Goal: Find contact information: Find contact information

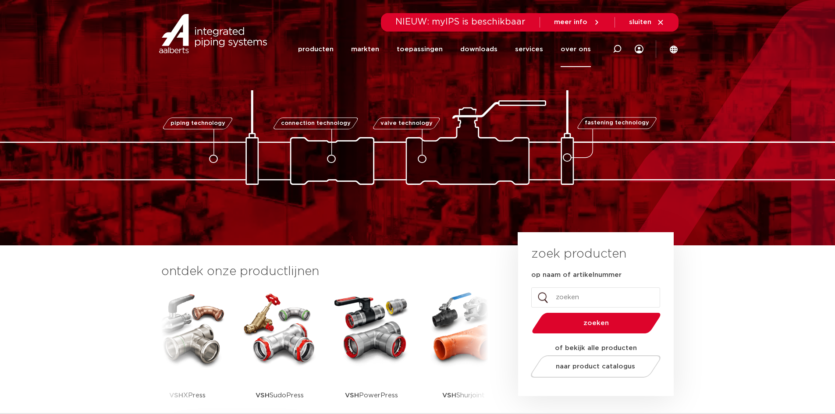
click at [581, 49] on link "over ons" at bounding box center [576, 50] width 30 height 36
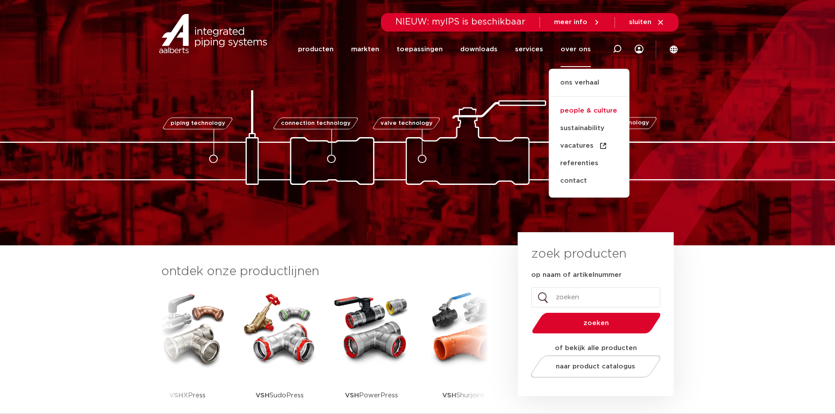
click at [590, 117] on link "people & culture" at bounding box center [589, 111] width 81 height 18
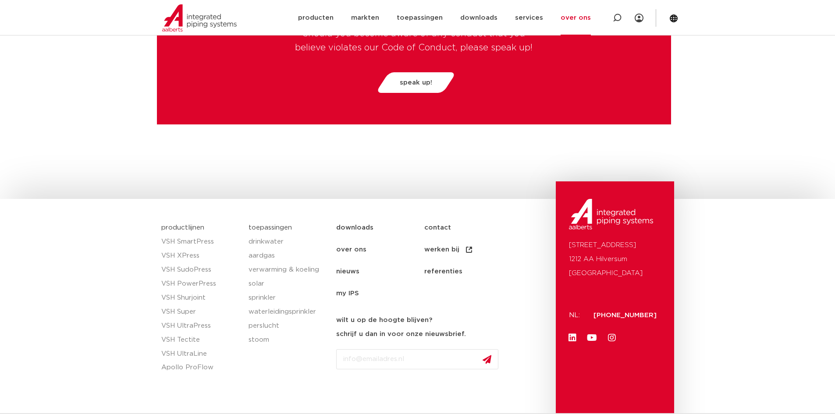
scroll to position [2294, 0]
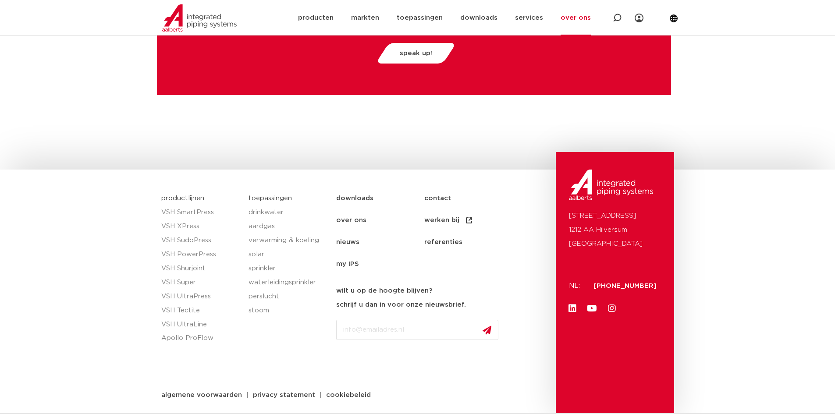
click at [582, 16] on link "over ons" at bounding box center [576, 18] width 30 height 36
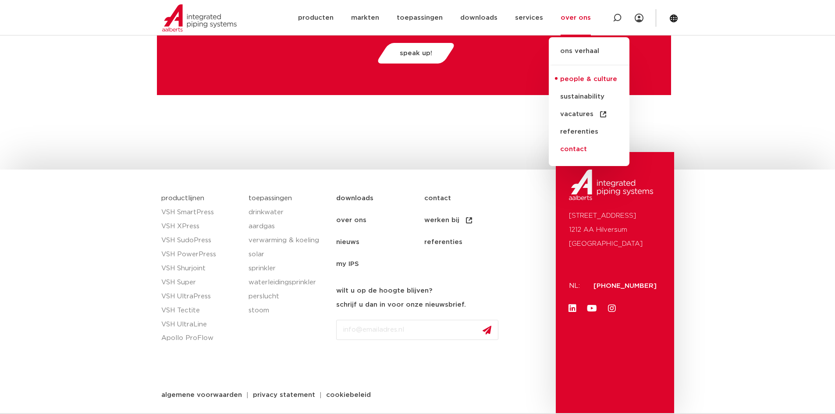
click at [571, 151] on link "contact" at bounding box center [589, 150] width 81 height 18
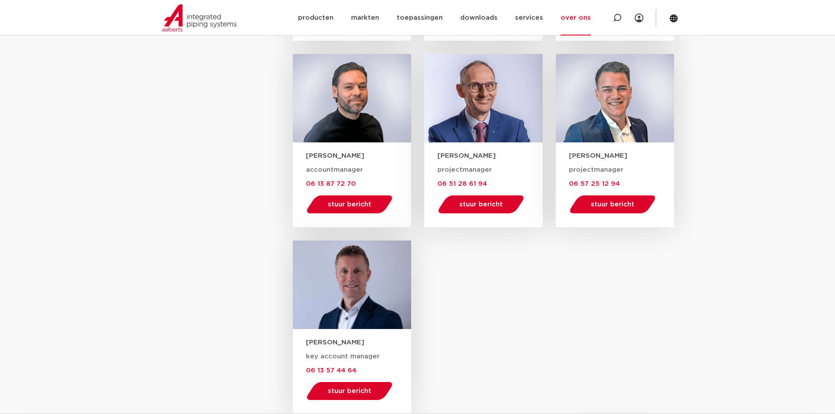
scroll to position [1096, 0]
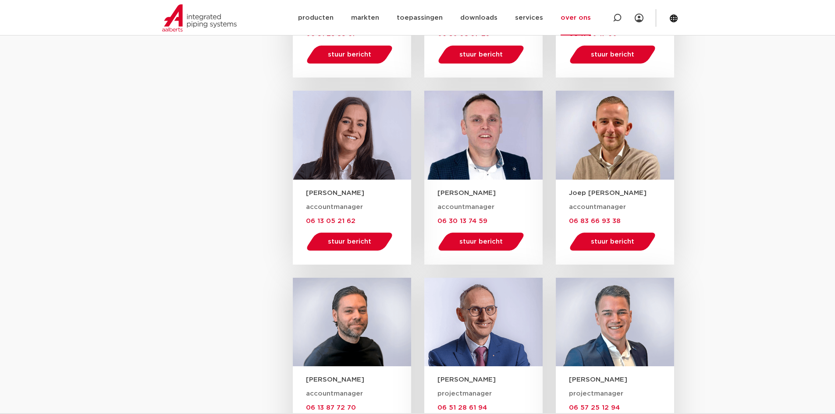
scroll to position [921, 0]
